Goal: Information Seeking & Learning: Learn about a topic

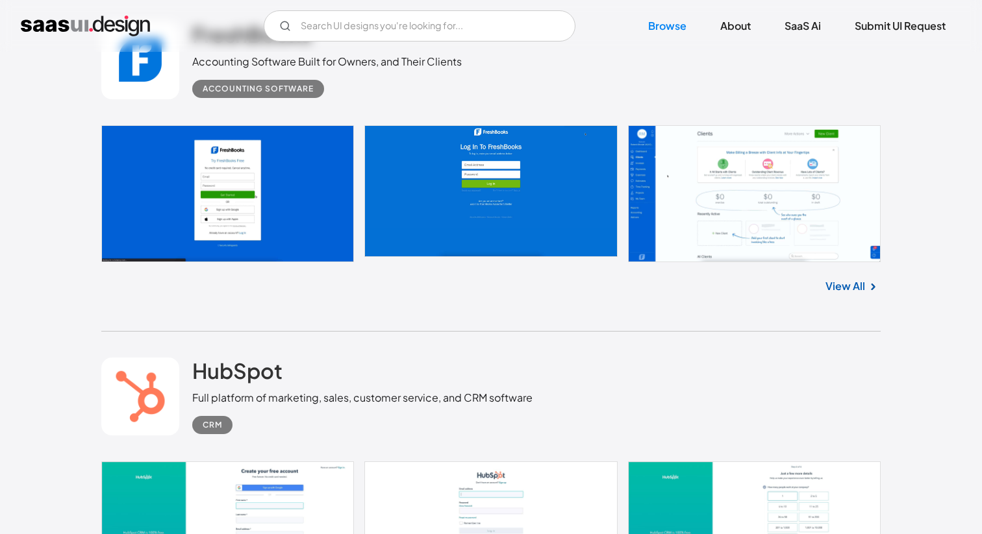
scroll to position [2232, 0]
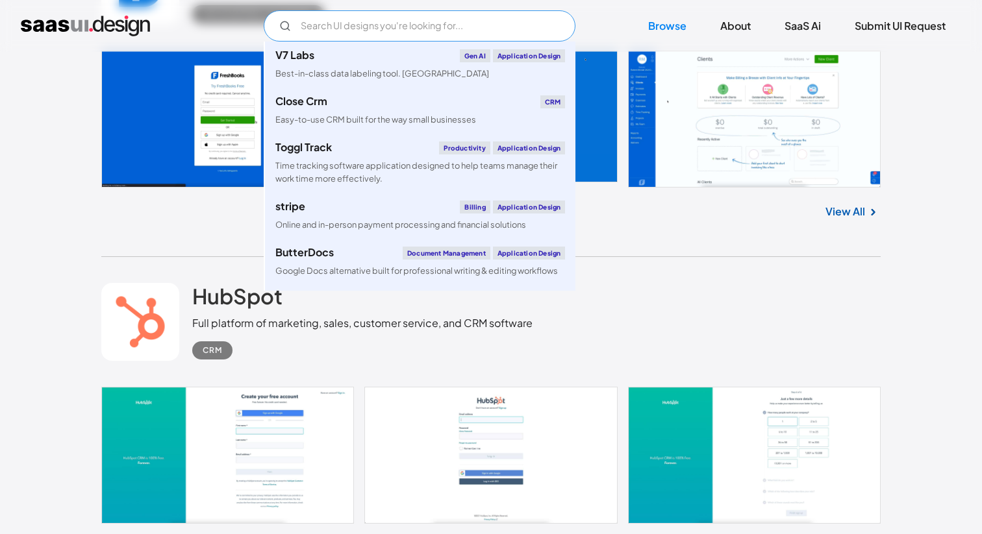
click at [321, 27] on input "Email Form" at bounding box center [420, 25] width 312 height 31
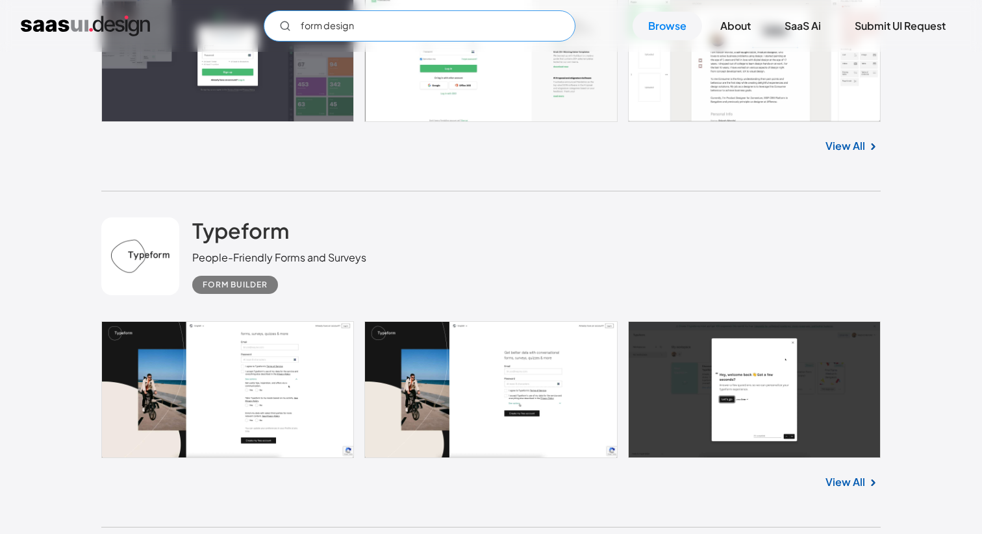
scroll to position [8117, 0]
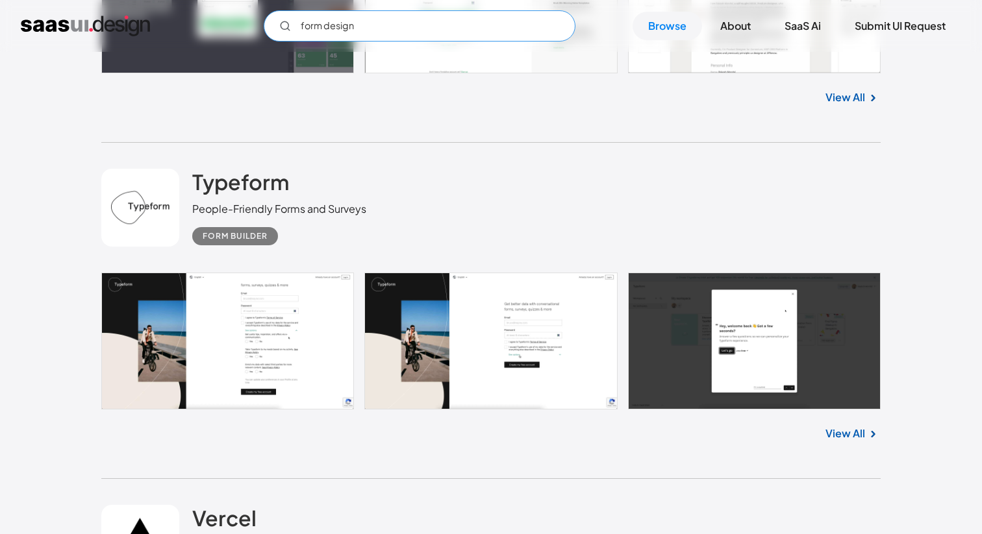
type input "form design"
click at [856, 442] on link "View All" at bounding box center [845, 434] width 40 height 16
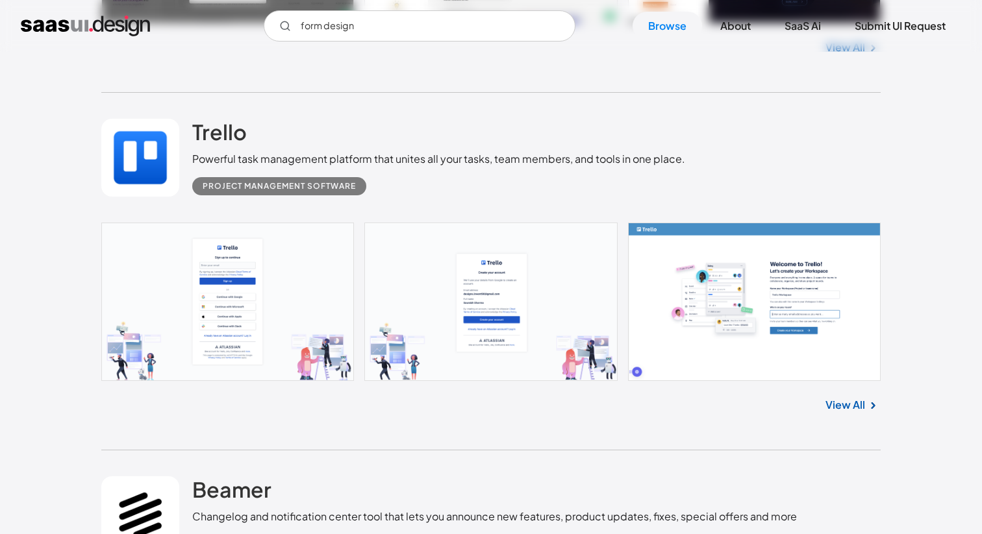
scroll to position [9907, 0]
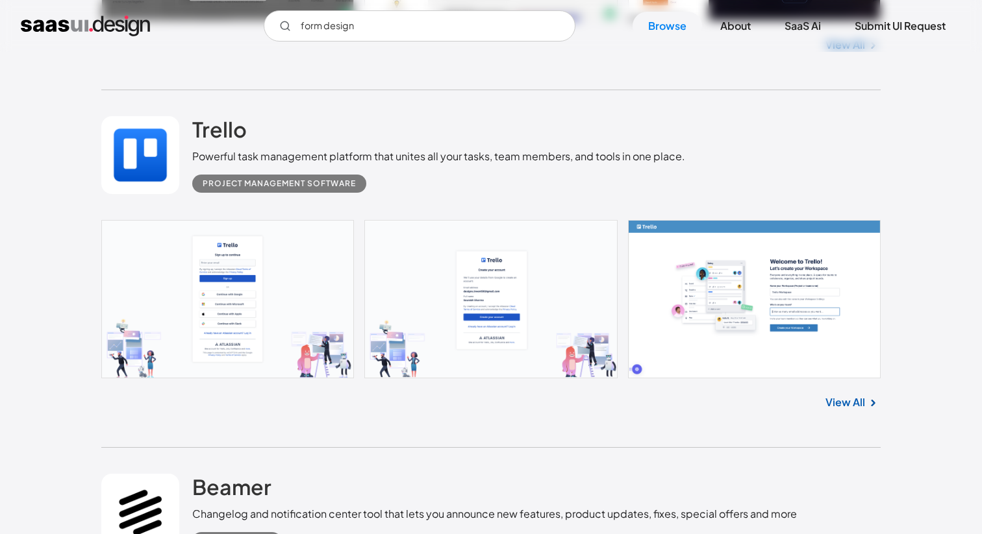
click at [852, 407] on link "View All" at bounding box center [845, 403] width 40 height 16
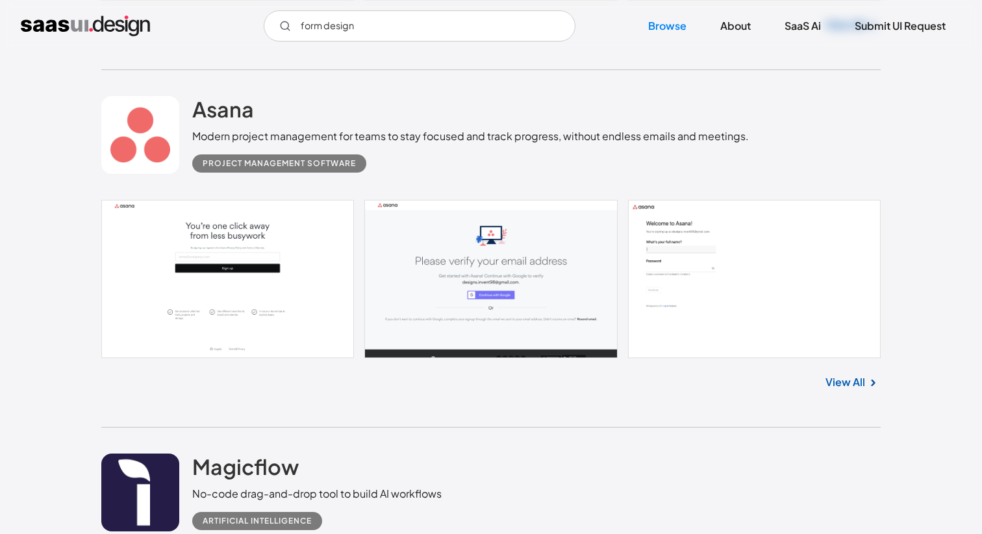
scroll to position [12292, 0]
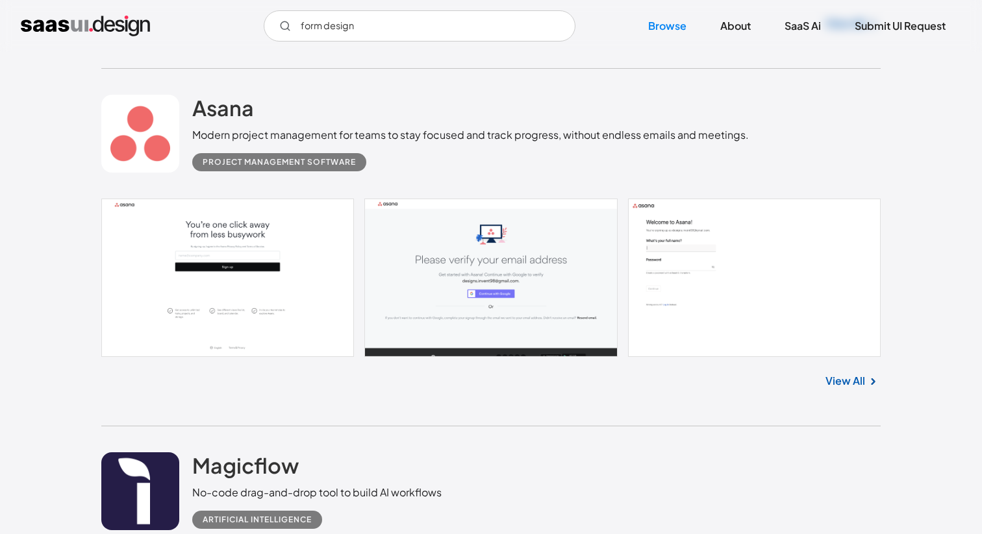
click at [855, 389] on link "View All" at bounding box center [845, 381] width 40 height 16
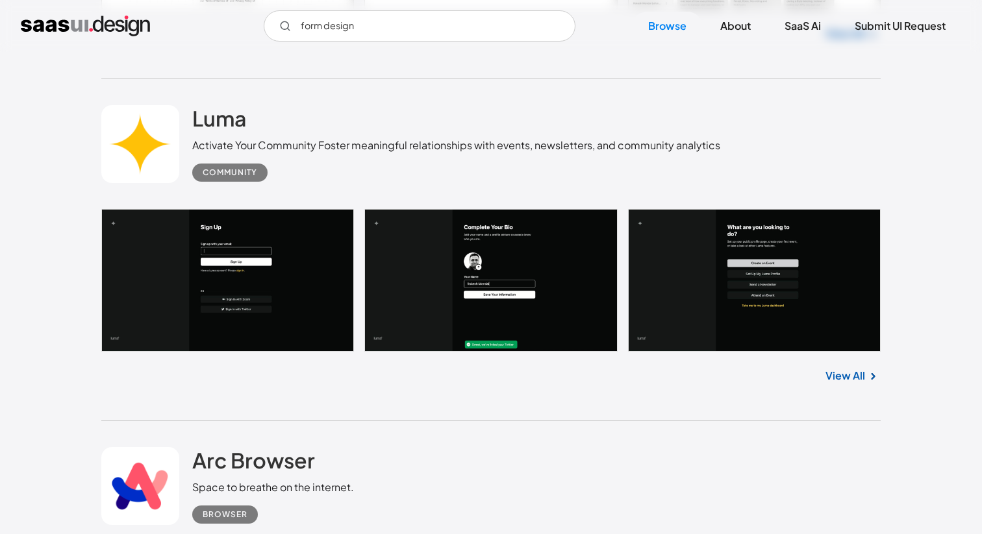
scroll to position [13658, 0]
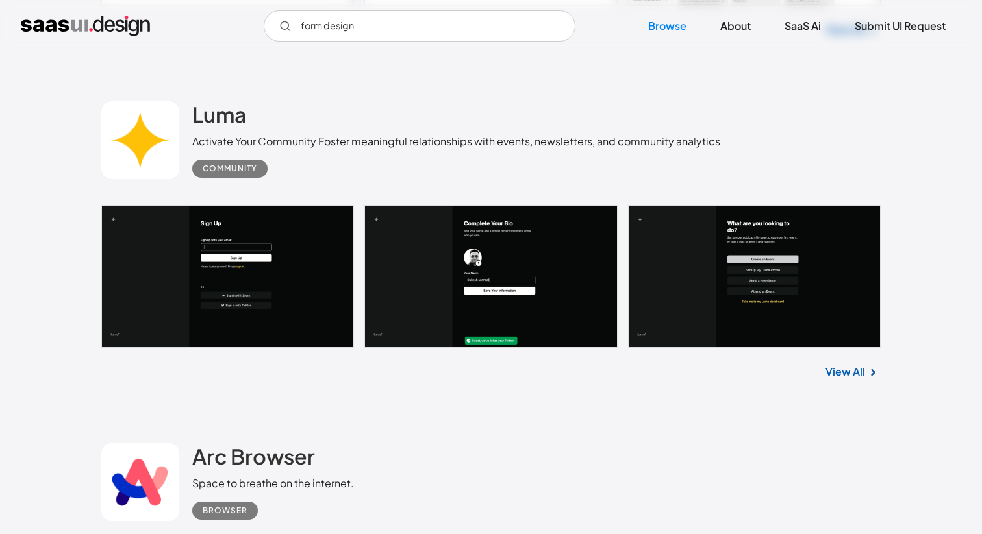
click at [860, 380] on link "View All" at bounding box center [845, 372] width 40 height 16
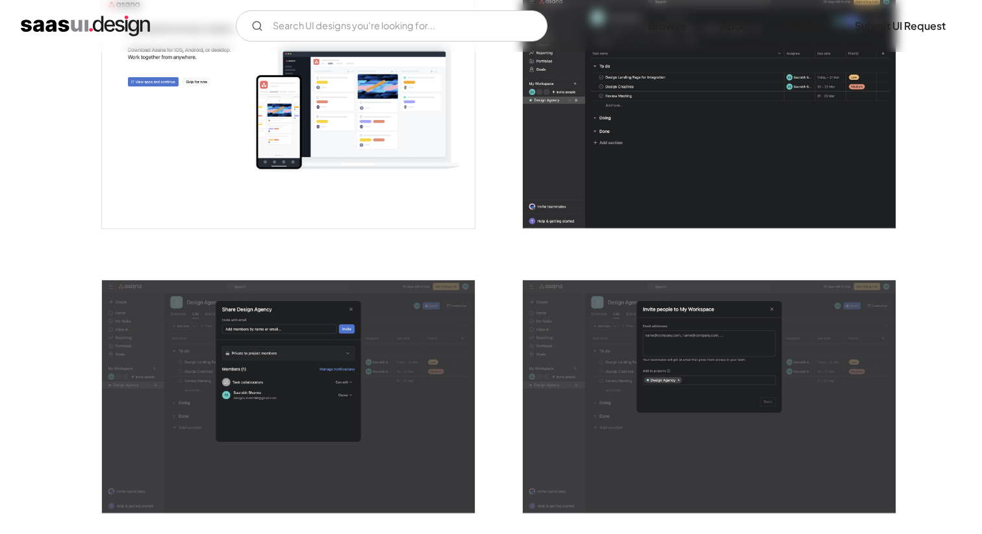
scroll to position [2021, 0]
